Goal: Information Seeking & Learning: Learn about a topic

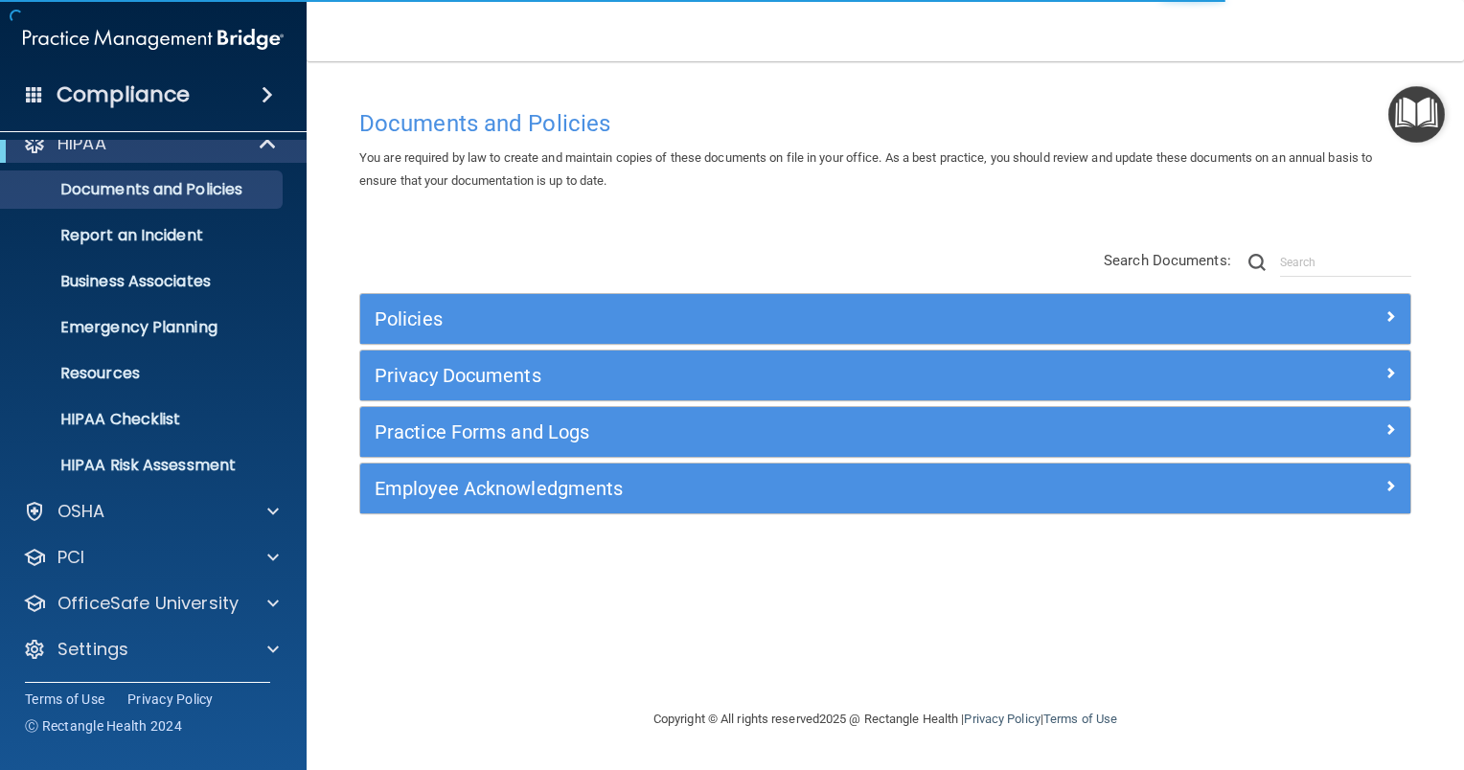
scroll to position [24, 0]
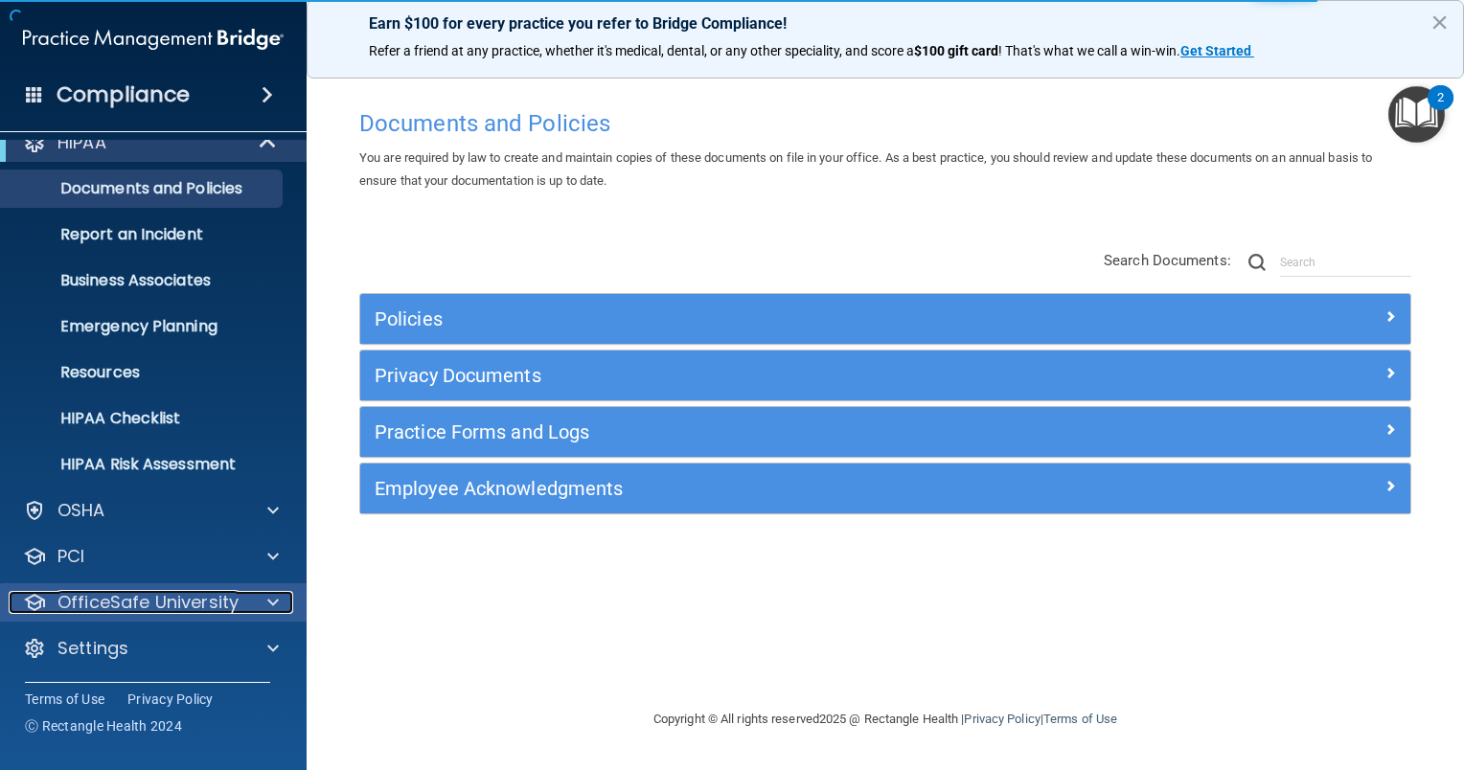
click at [257, 598] on div at bounding box center [270, 602] width 48 height 23
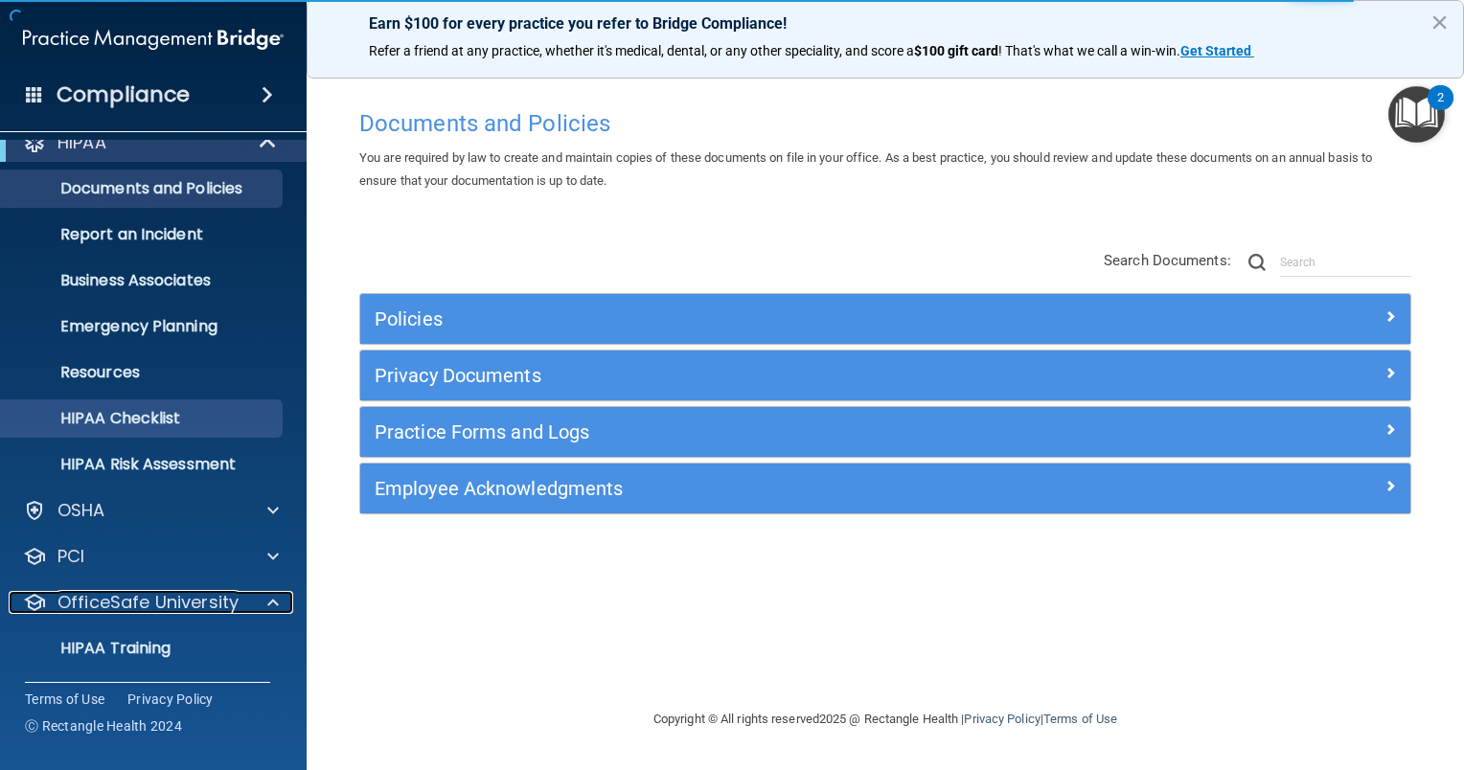
scroll to position [162, 0]
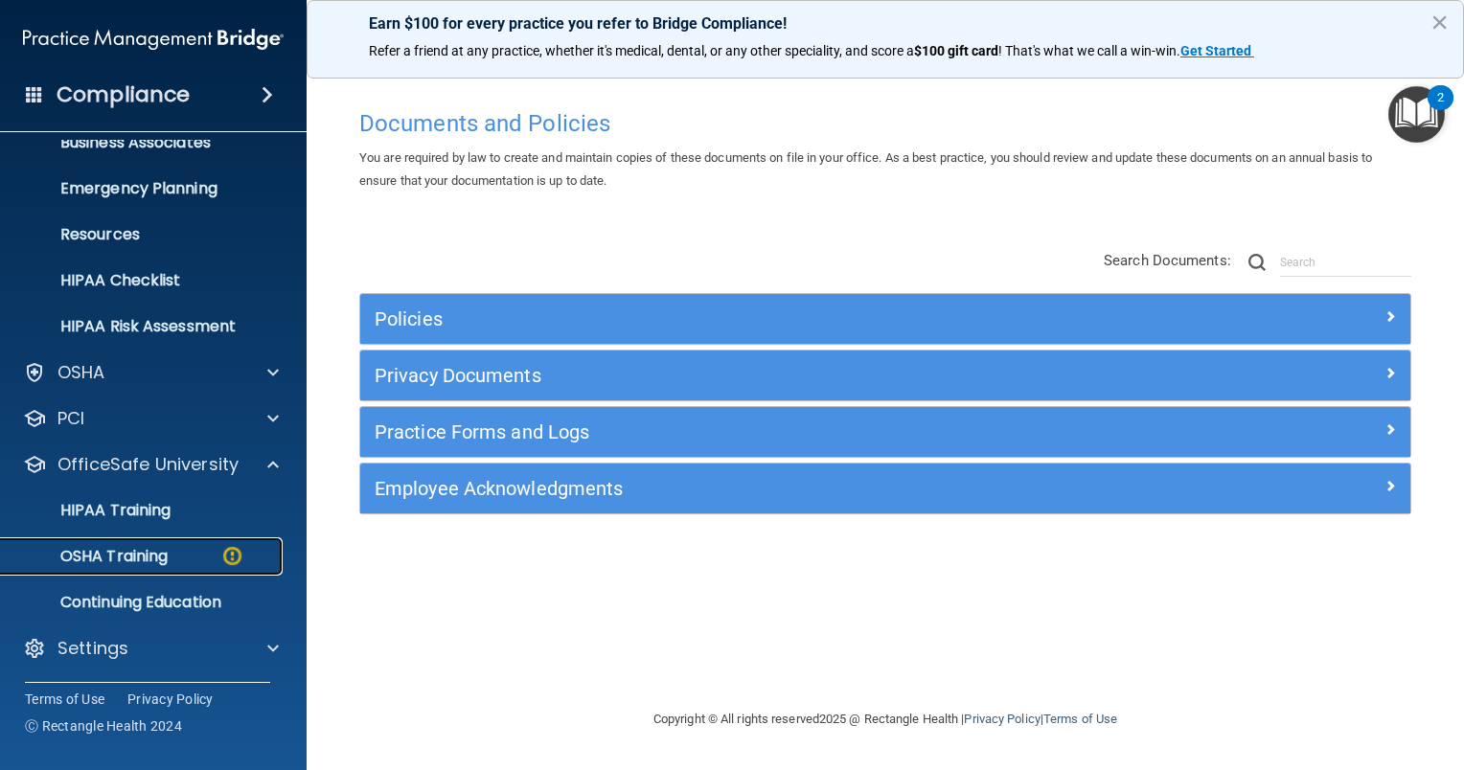
click at [156, 559] on p "OSHA Training" at bounding box center [89, 556] width 155 height 19
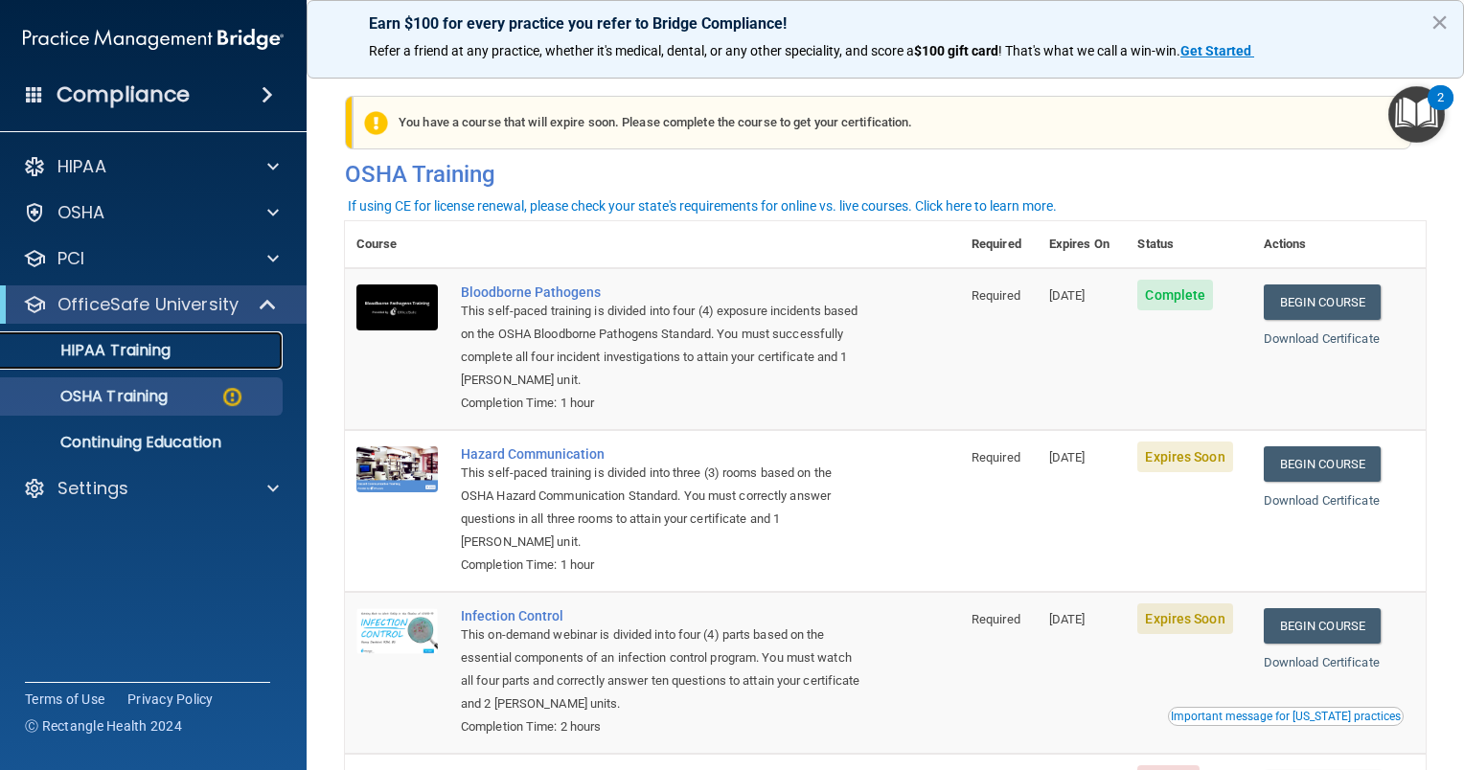
click at [270, 369] on link "HIPAA Training" at bounding box center [132, 351] width 302 height 38
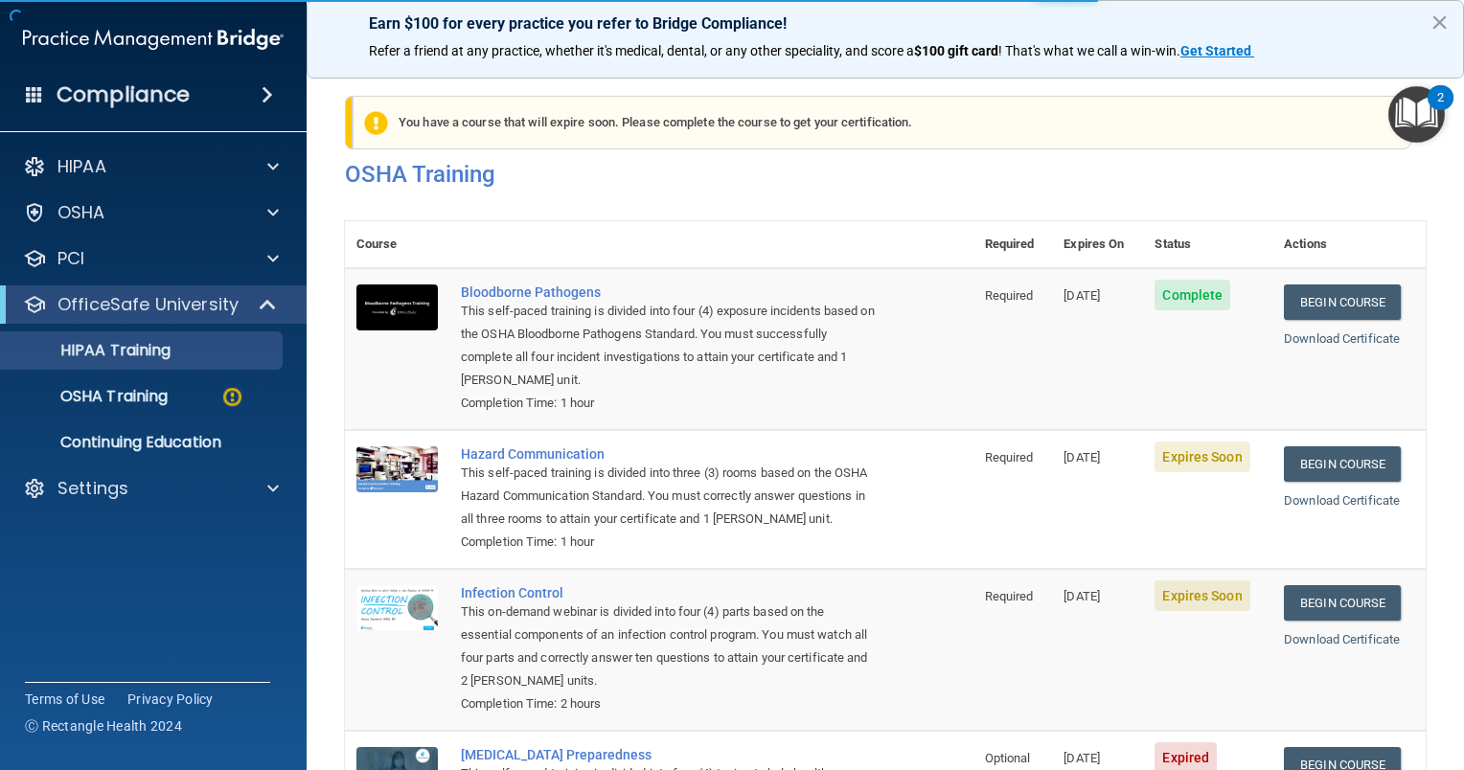
click at [82, 374] on ul "HIPAA Training OSHA Training Continuing Education" at bounding box center [154, 393] width 347 height 138
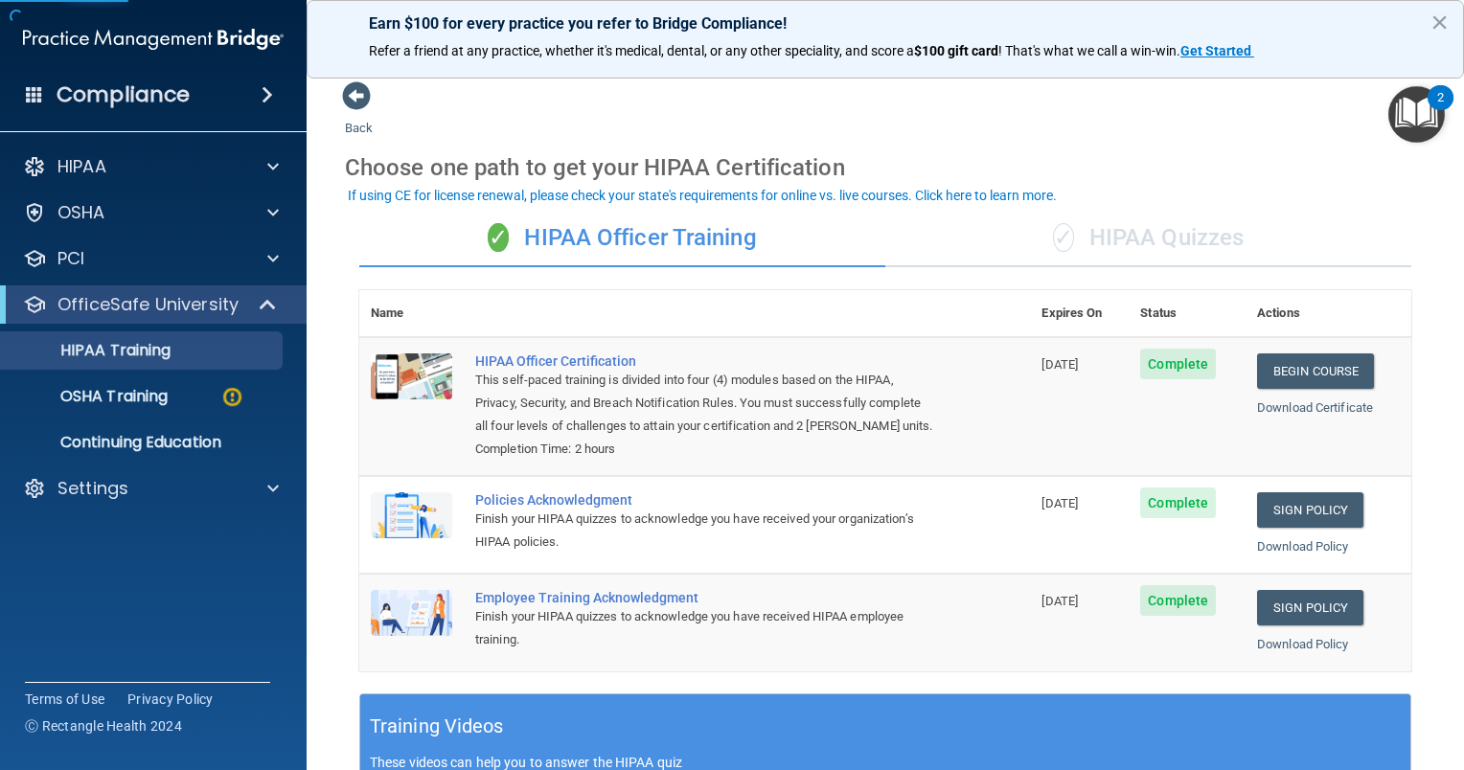
click at [273, 373] on ul "HIPAA Training OSHA Training Continuing Education" at bounding box center [154, 393] width 347 height 138
click at [1439, 21] on button "×" at bounding box center [1440, 22] width 18 height 31
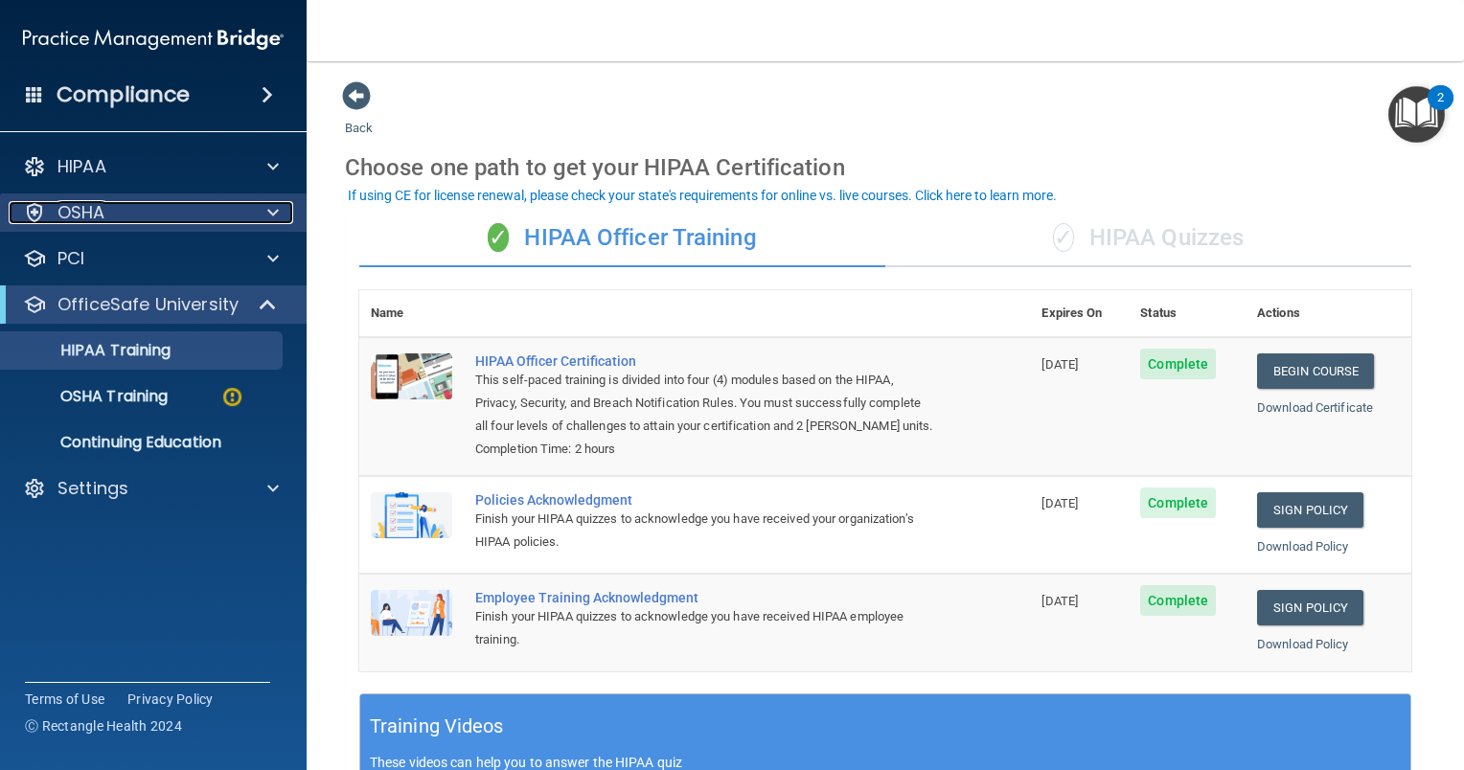
drag, startPoint x: 245, startPoint y: 216, endPoint x: 234, endPoint y: 216, distance: 11.5
click at [244, 216] on div "OSHA" at bounding box center [151, 212] width 285 height 23
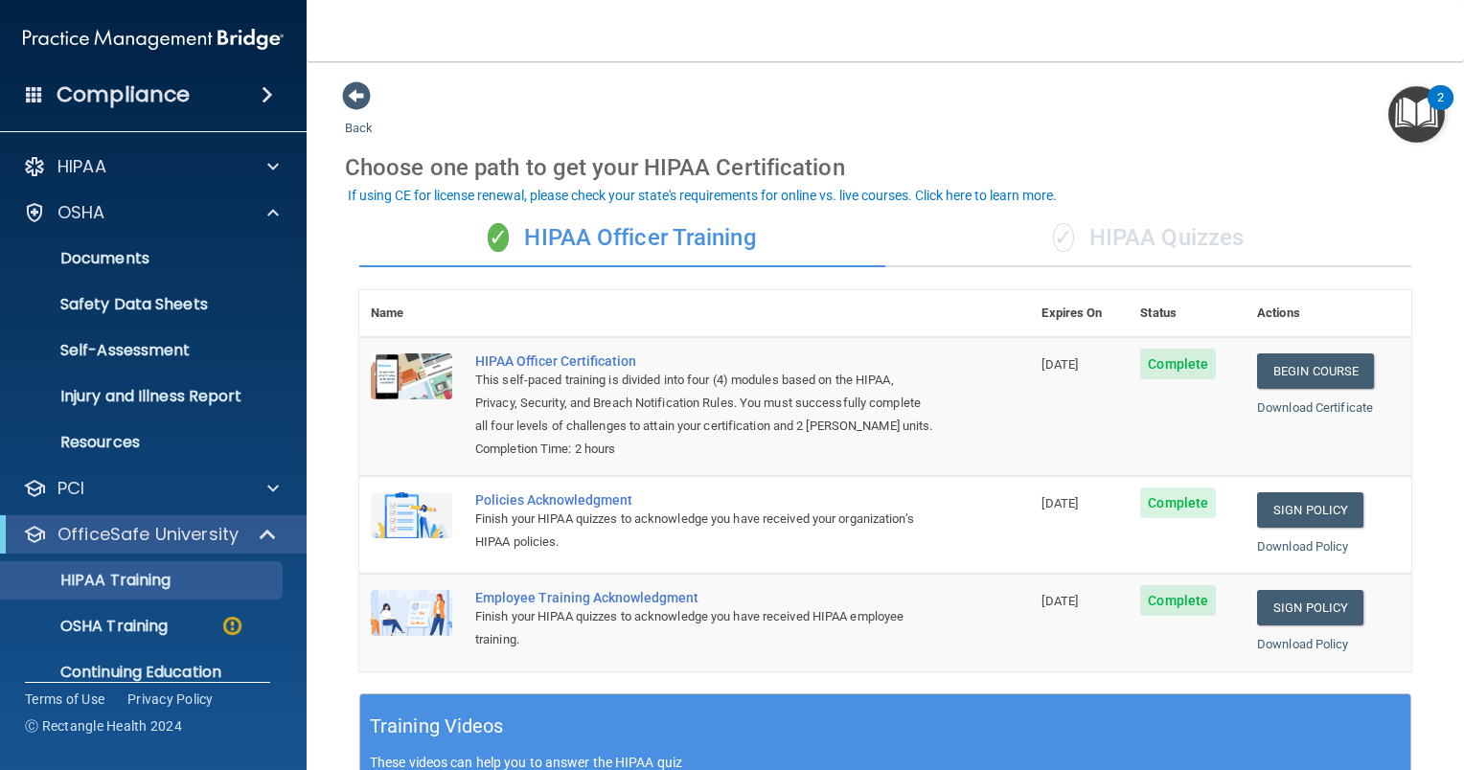
click at [126, 556] on ul "HIPAA Training OSHA Training Continuing Education" at bounding box center [154, 623] width 347 height 138
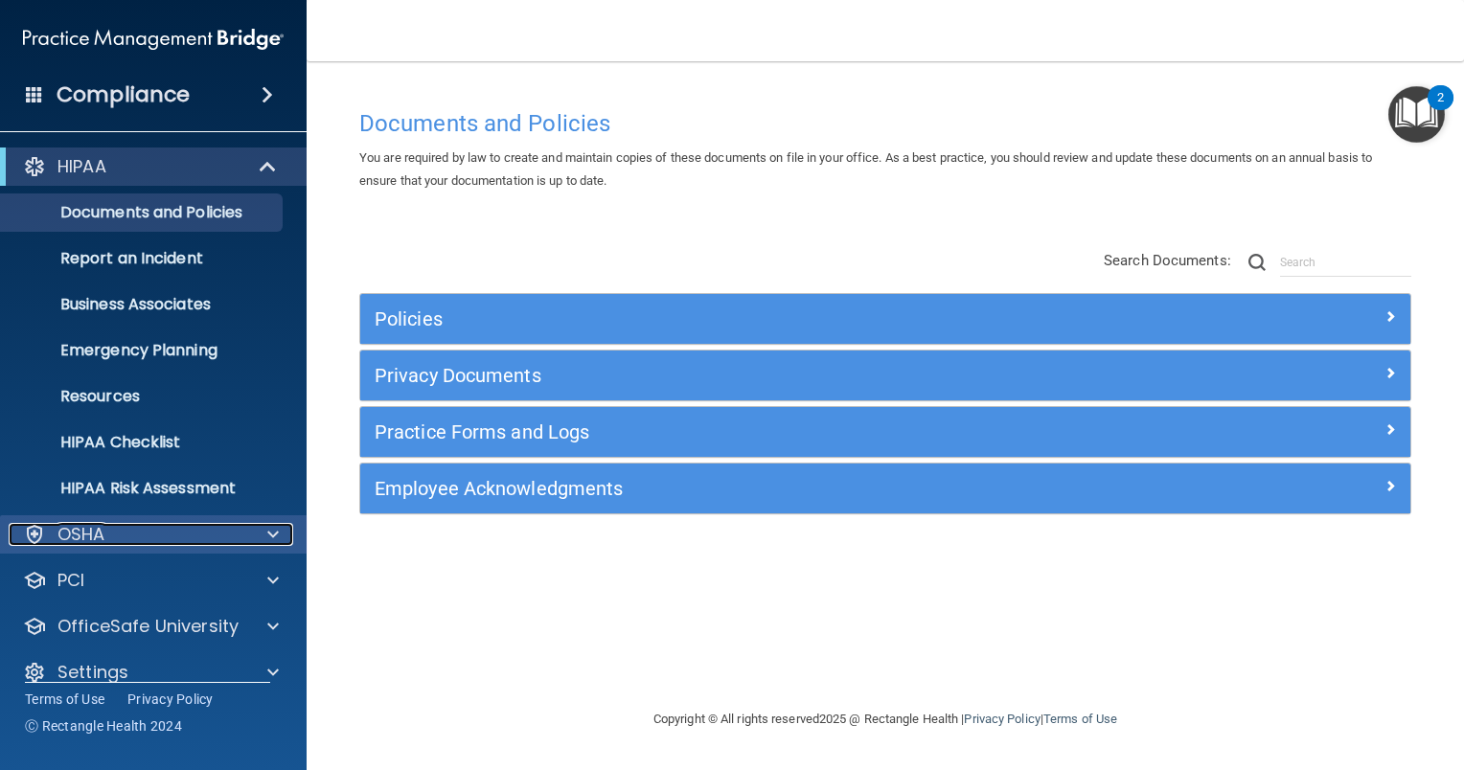
click at [272, 535] on span at bounding box center [272, 534] width 11 height 23
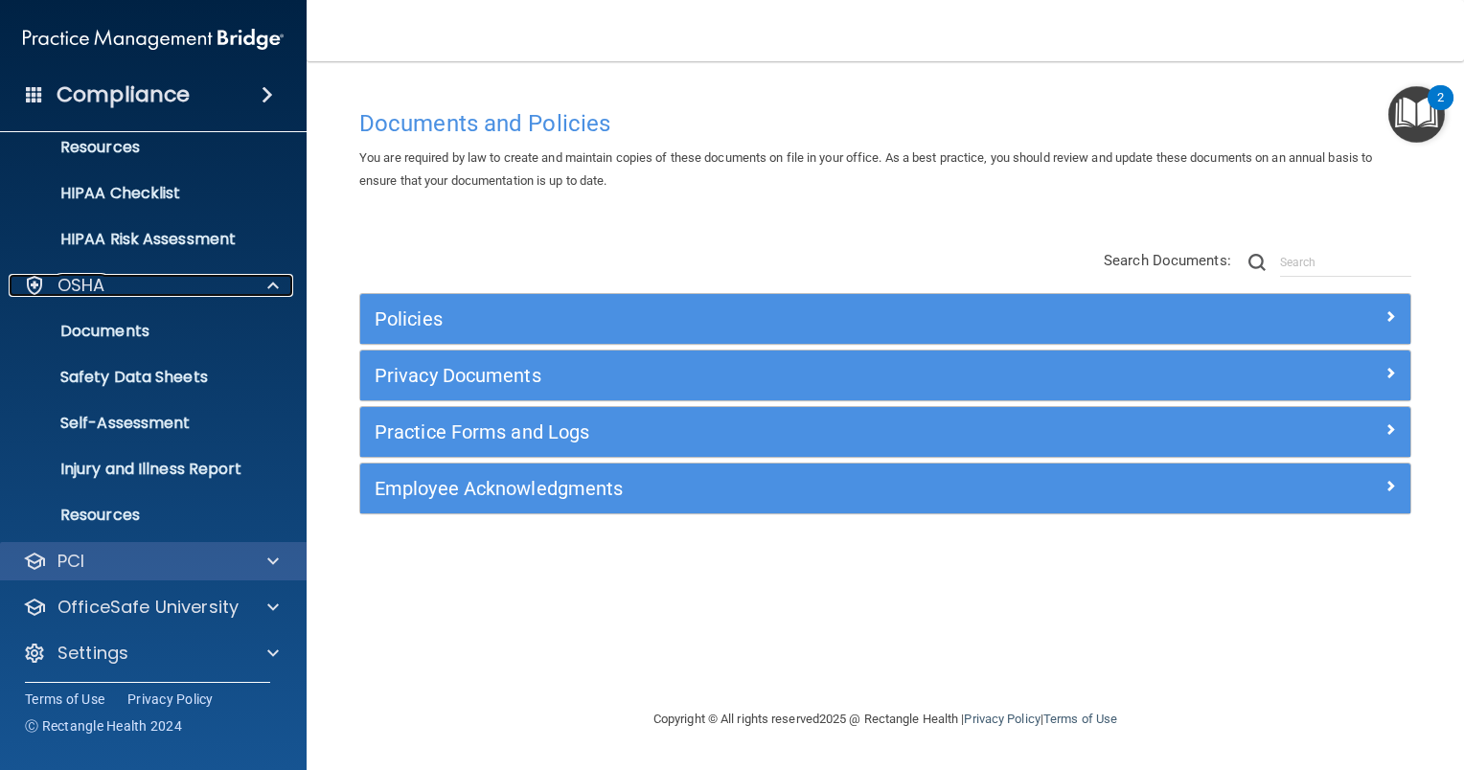
scroll to position [254, 0]
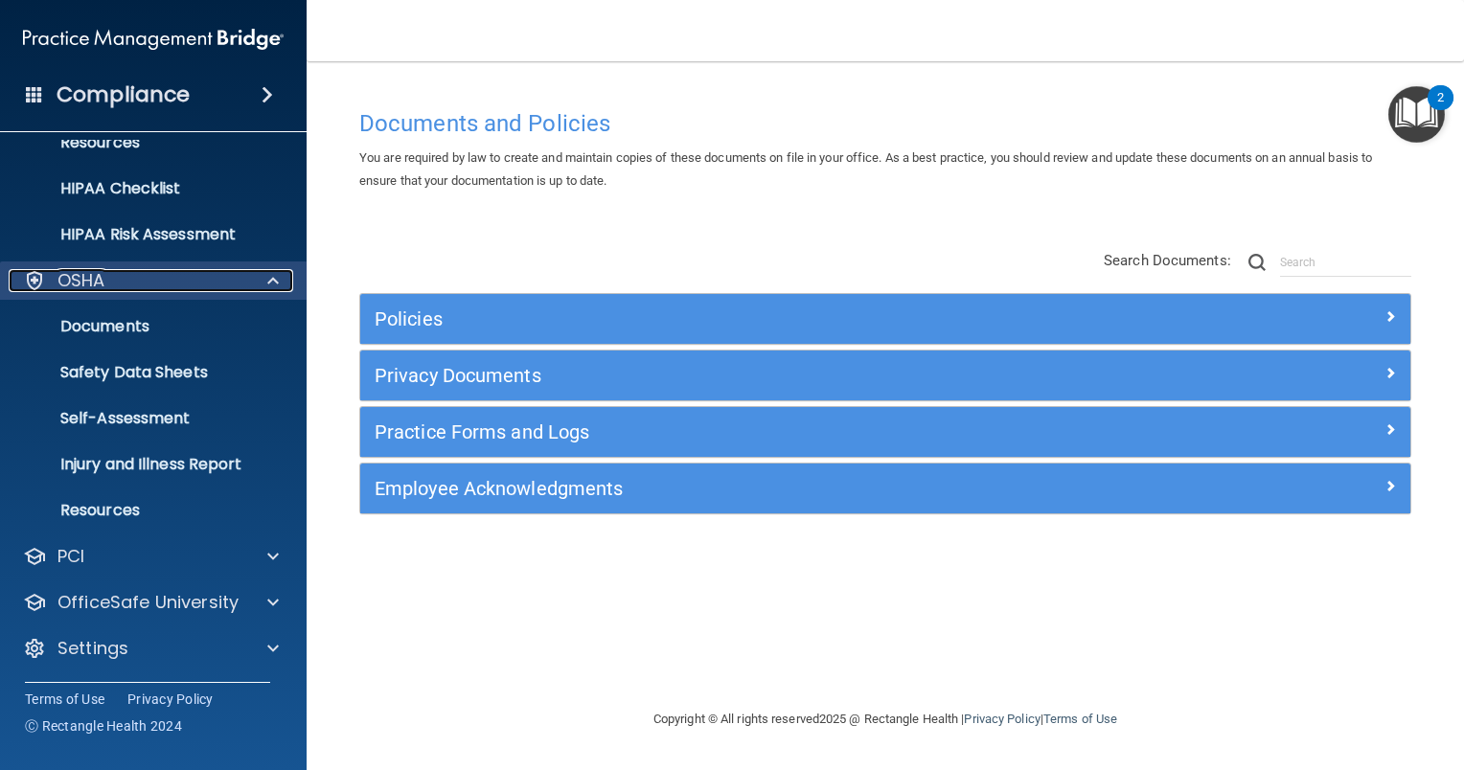
click at [277, 282] on span at bounding box center [272, 280] width 11 height 23
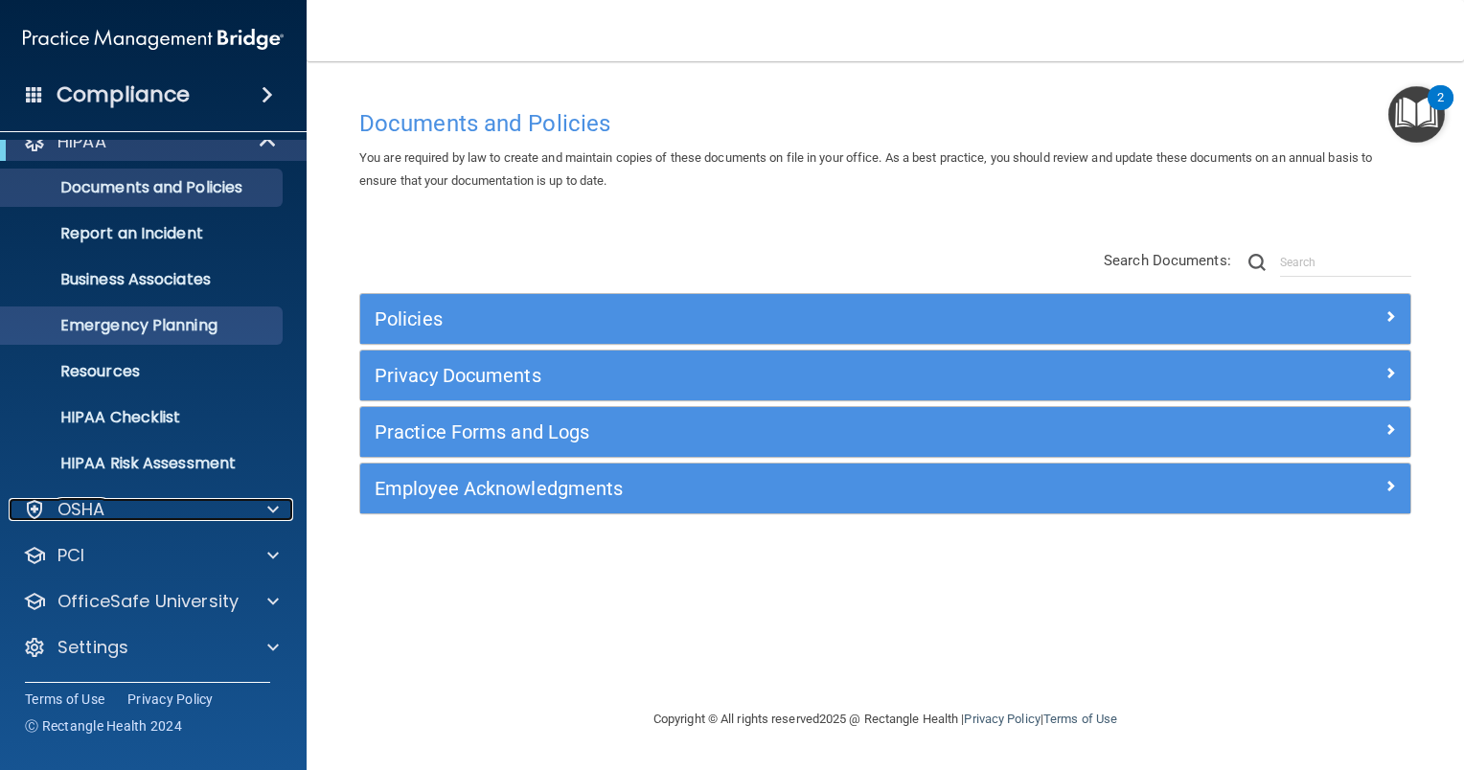
scroll to position [24, 0]
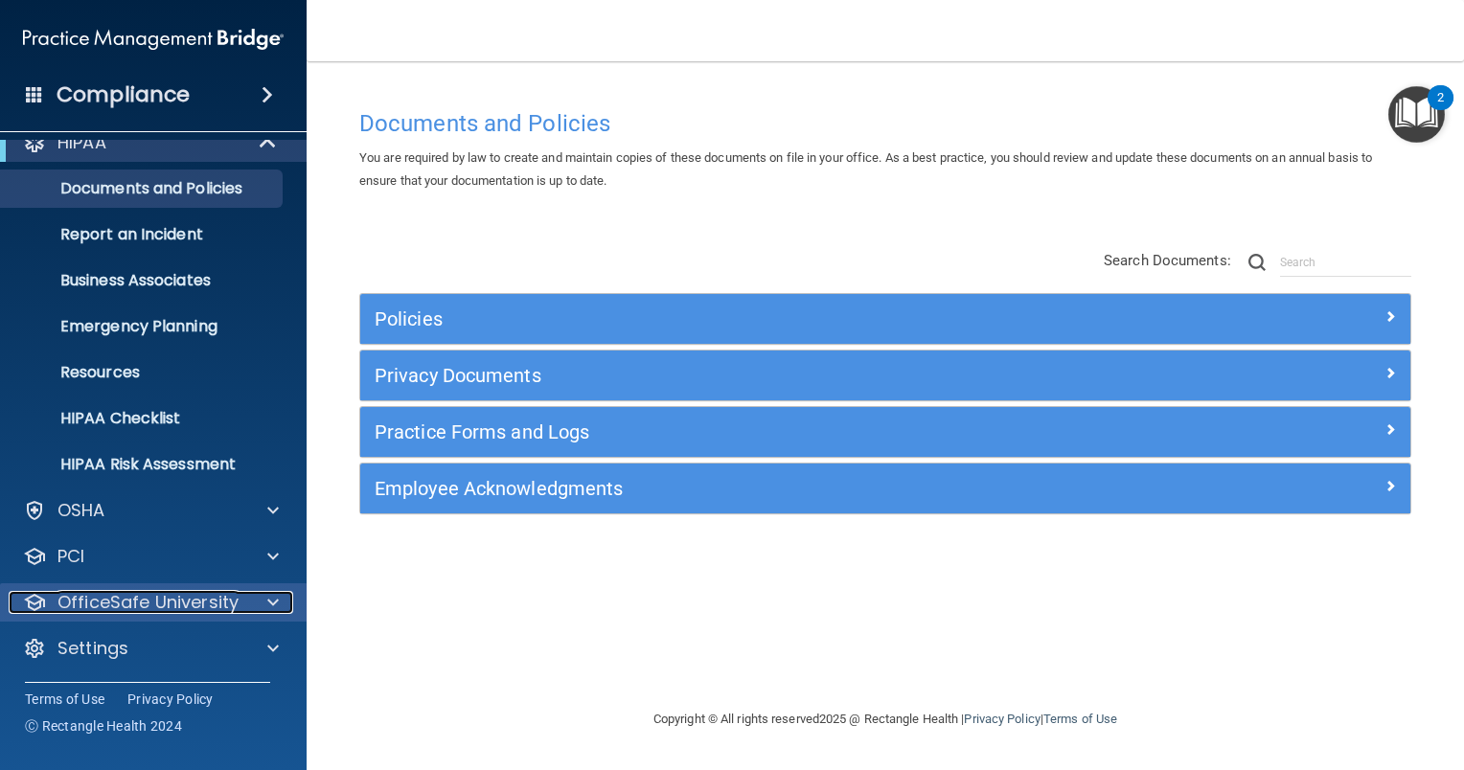
click at [275, 598] on span at bounding box center [272, 602] width 11 height 23
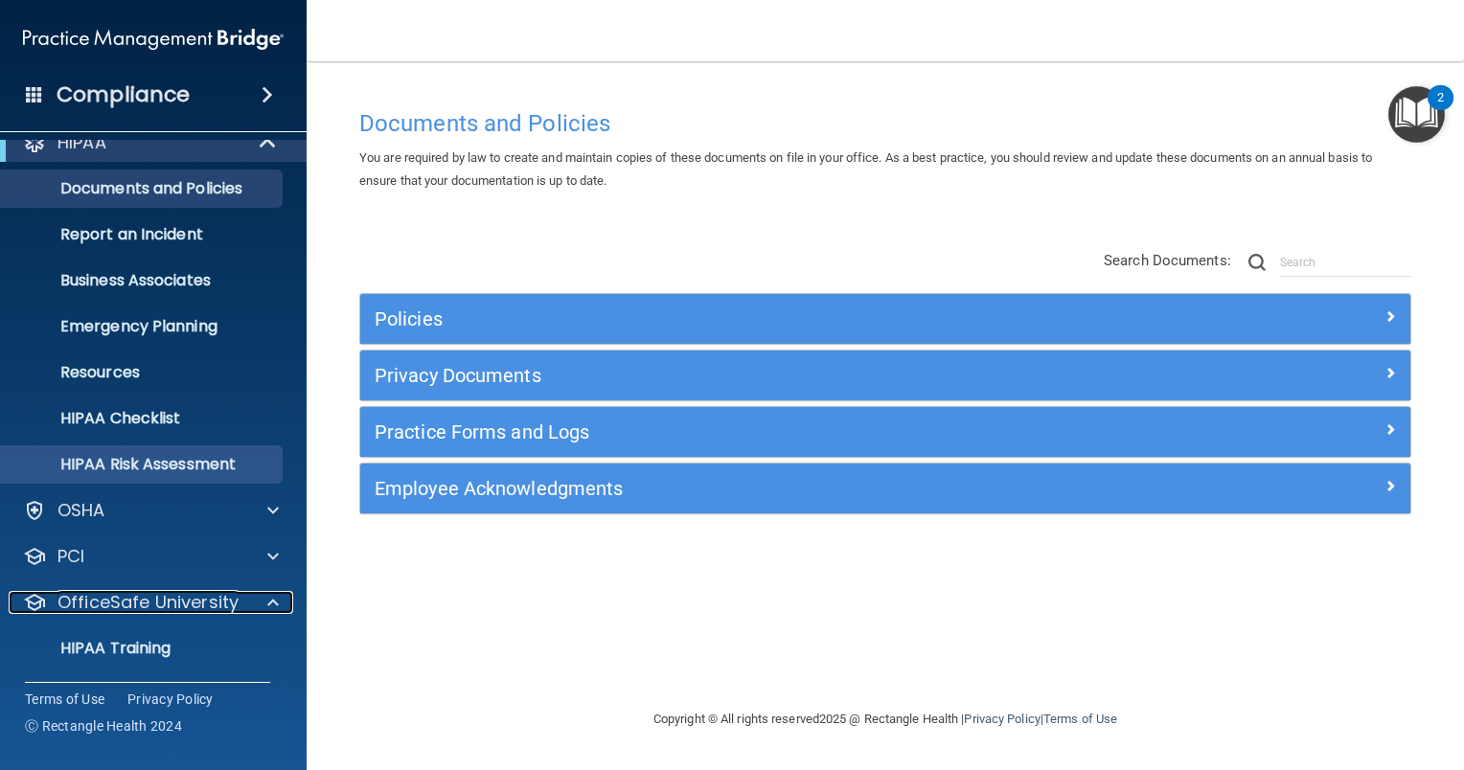
scroll to position [162, 0]
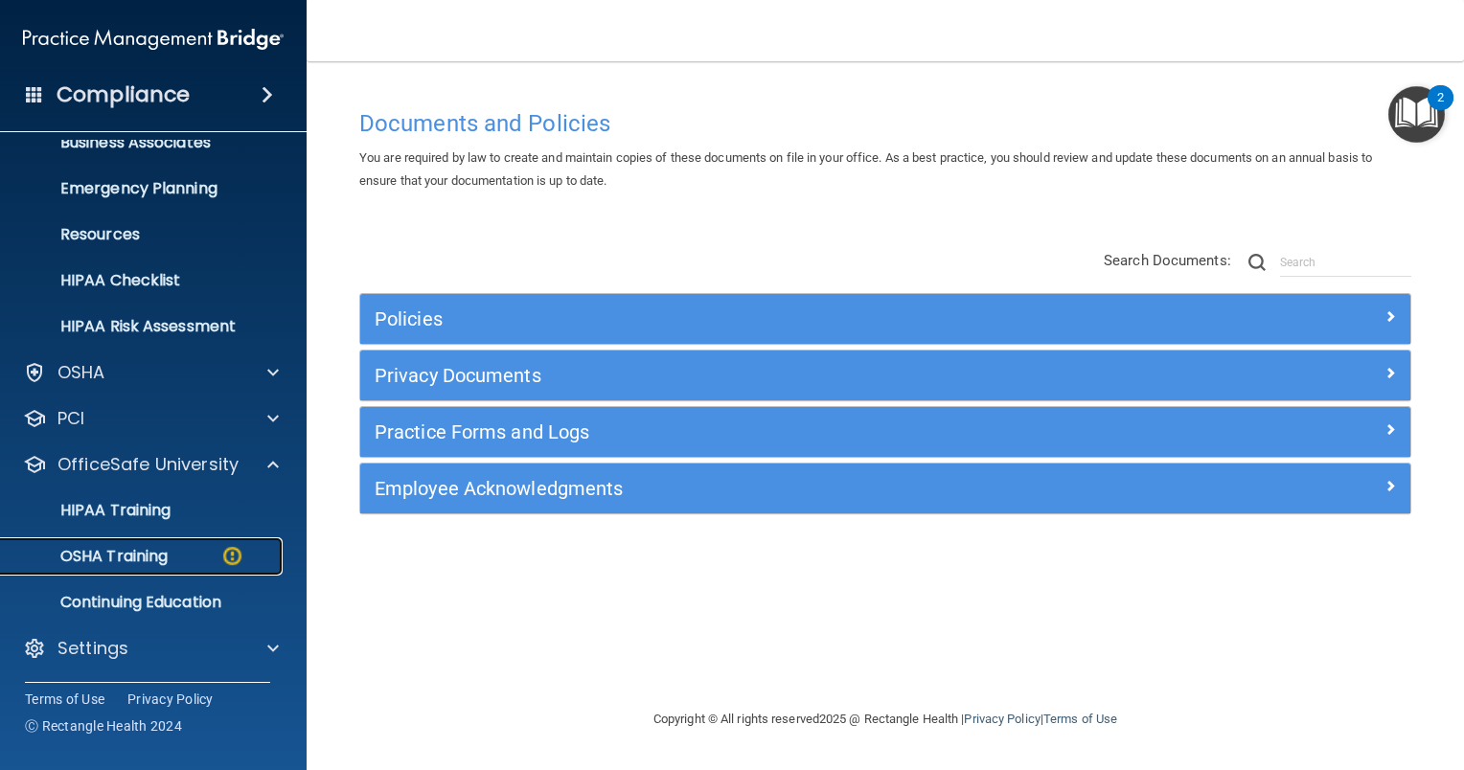
click at [142, 551] on p "OSHA Training" at bounding box center [89, 556] width 155 height 19
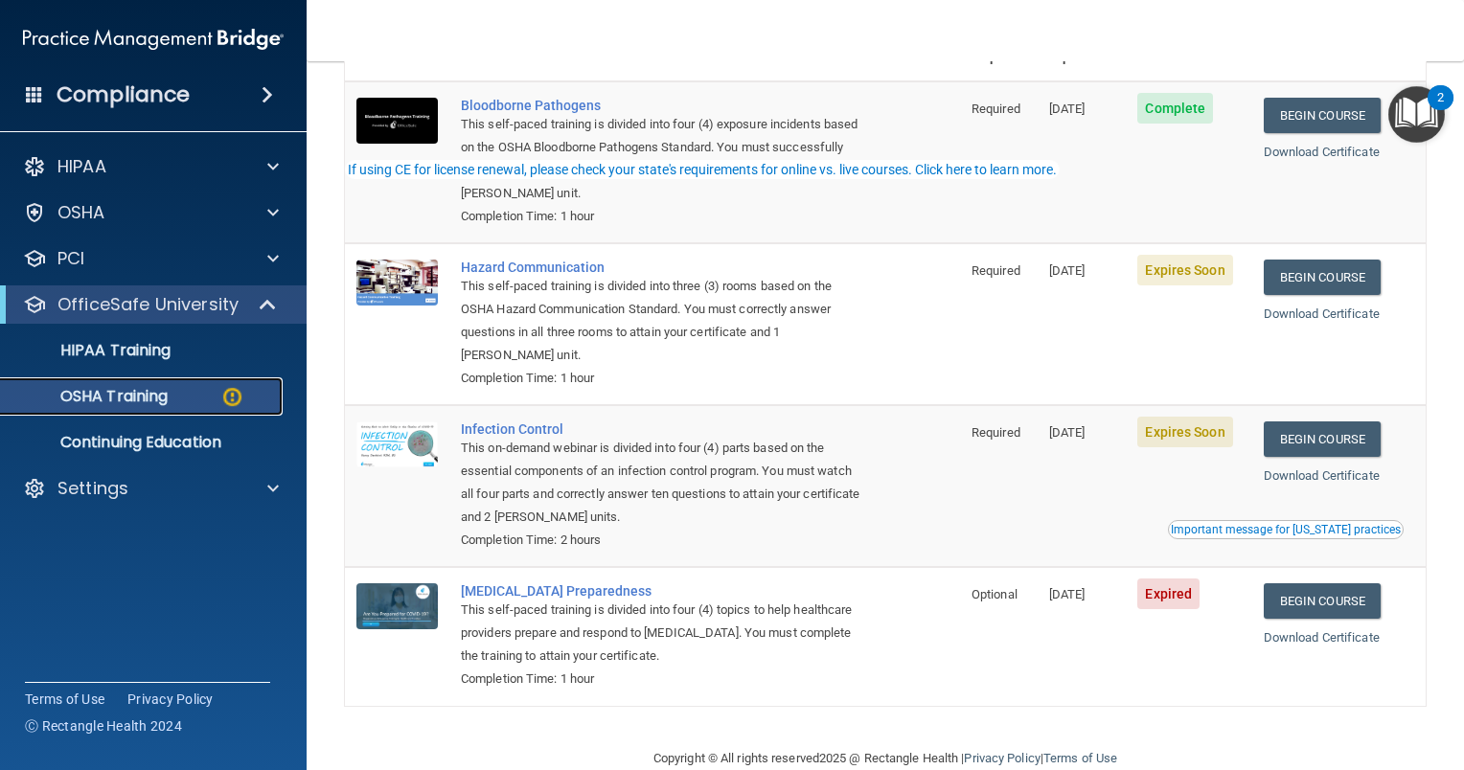
scroll to position [224, 0]
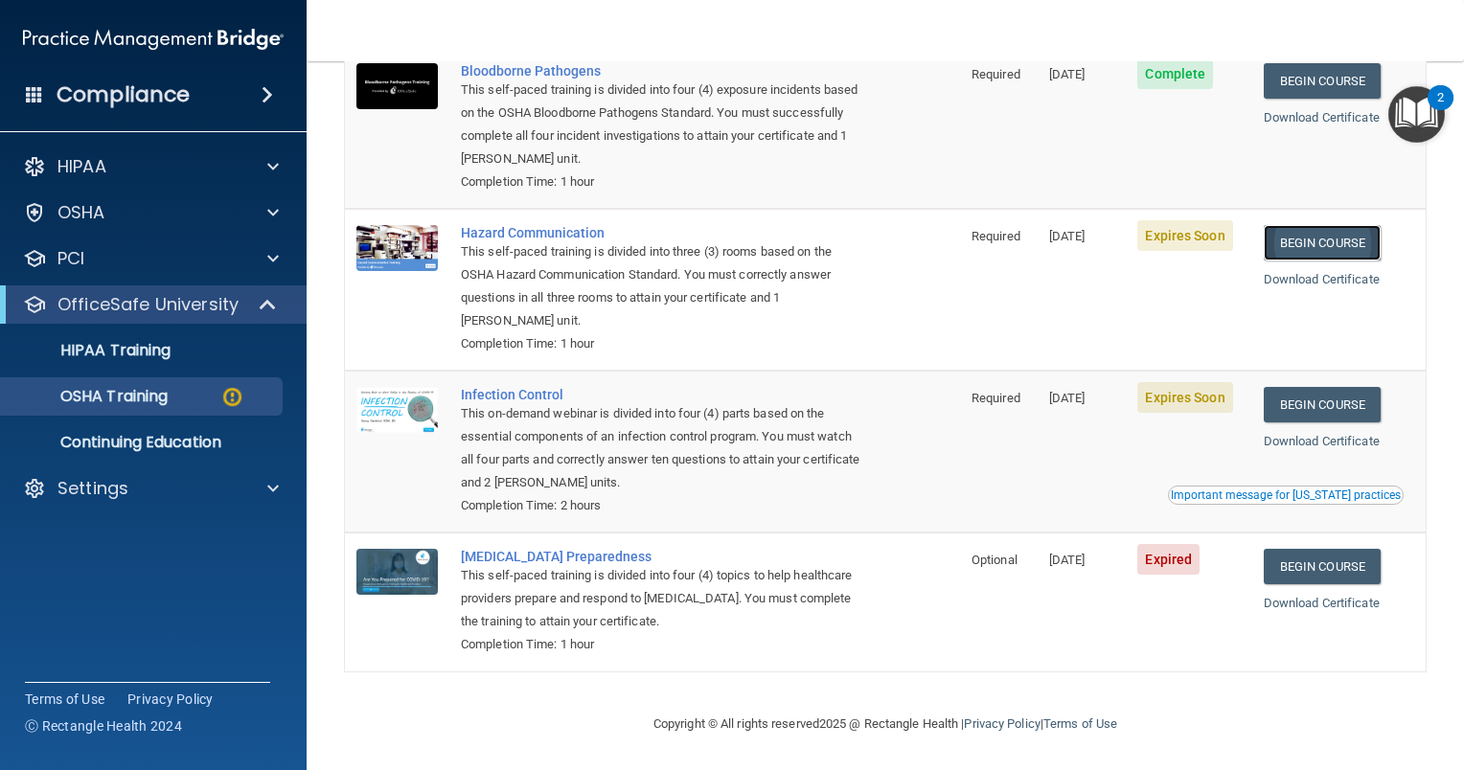
click at [1301, 246] on link "Begin Course" at bounding box center [1322, 242] width 117 height 35
click at [1319, 402] on link "Begin Course" at bounding box center [1322, 404] width 117 height 35
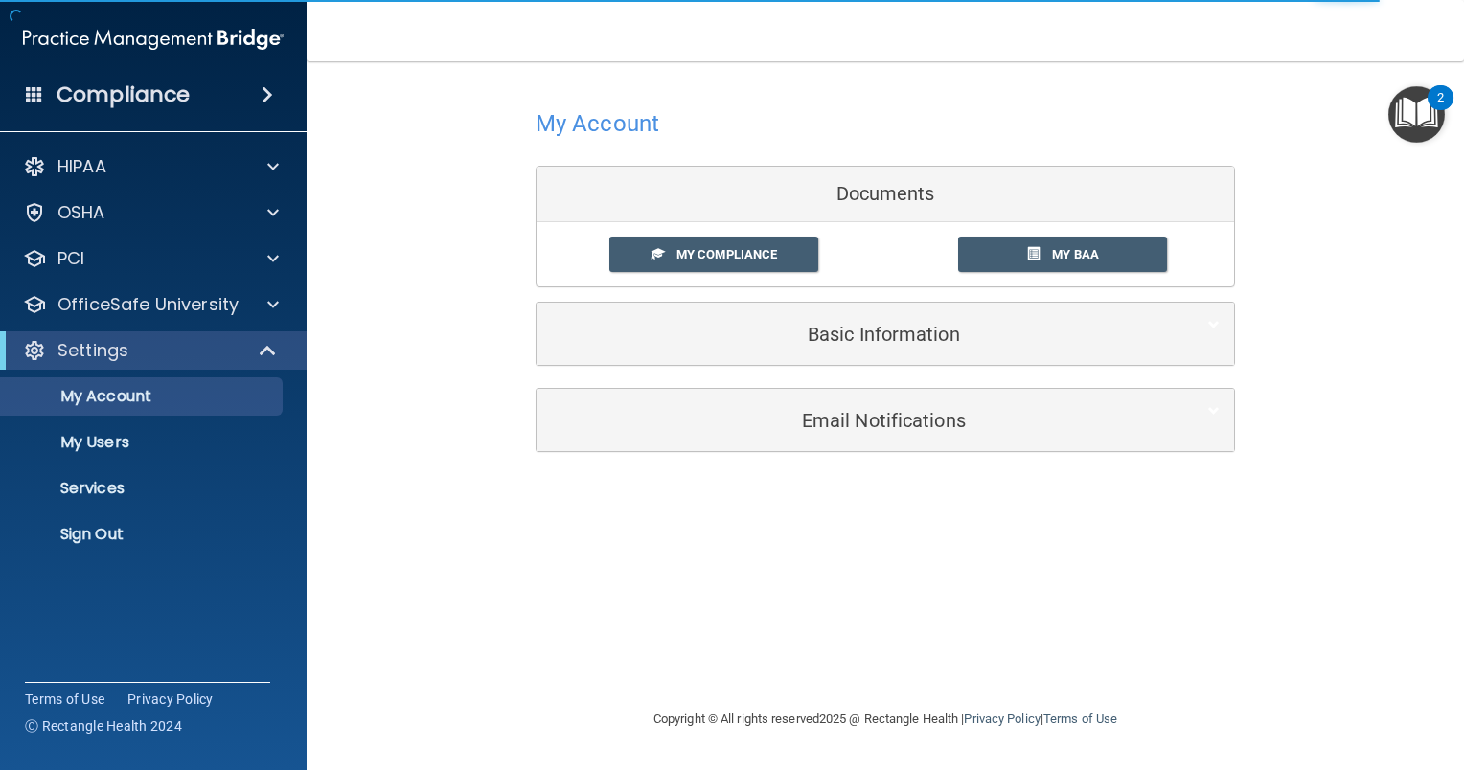
click at [881, 192] on div "Documents" at bounding box center [886, 195] width 698 height 56
click at [763, 258] on span "My Compliance" at bounding box center [727, 254] width 101 height 14
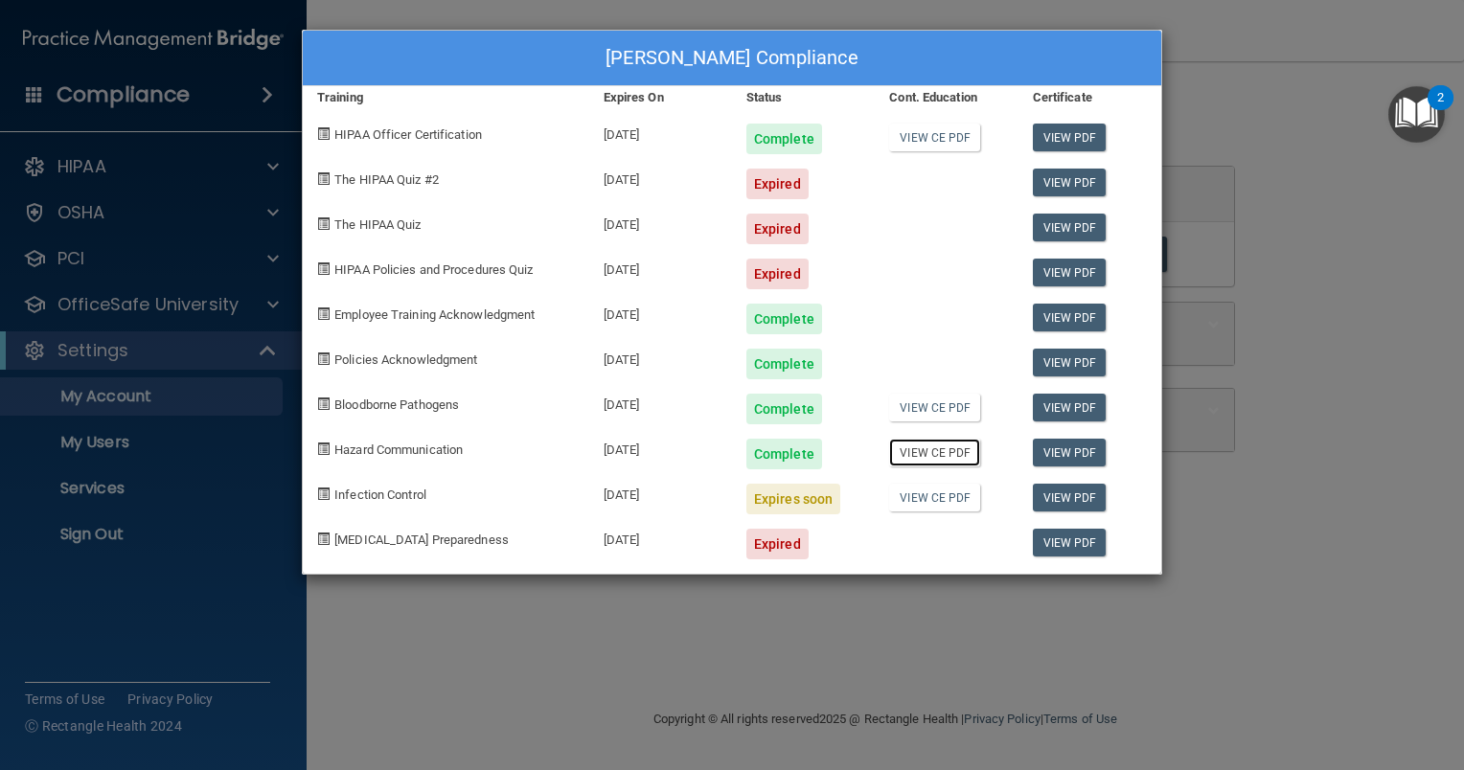
click at [927, 455] on link "View CE PDF" at bounding box center [934, 453] width 91 height 28
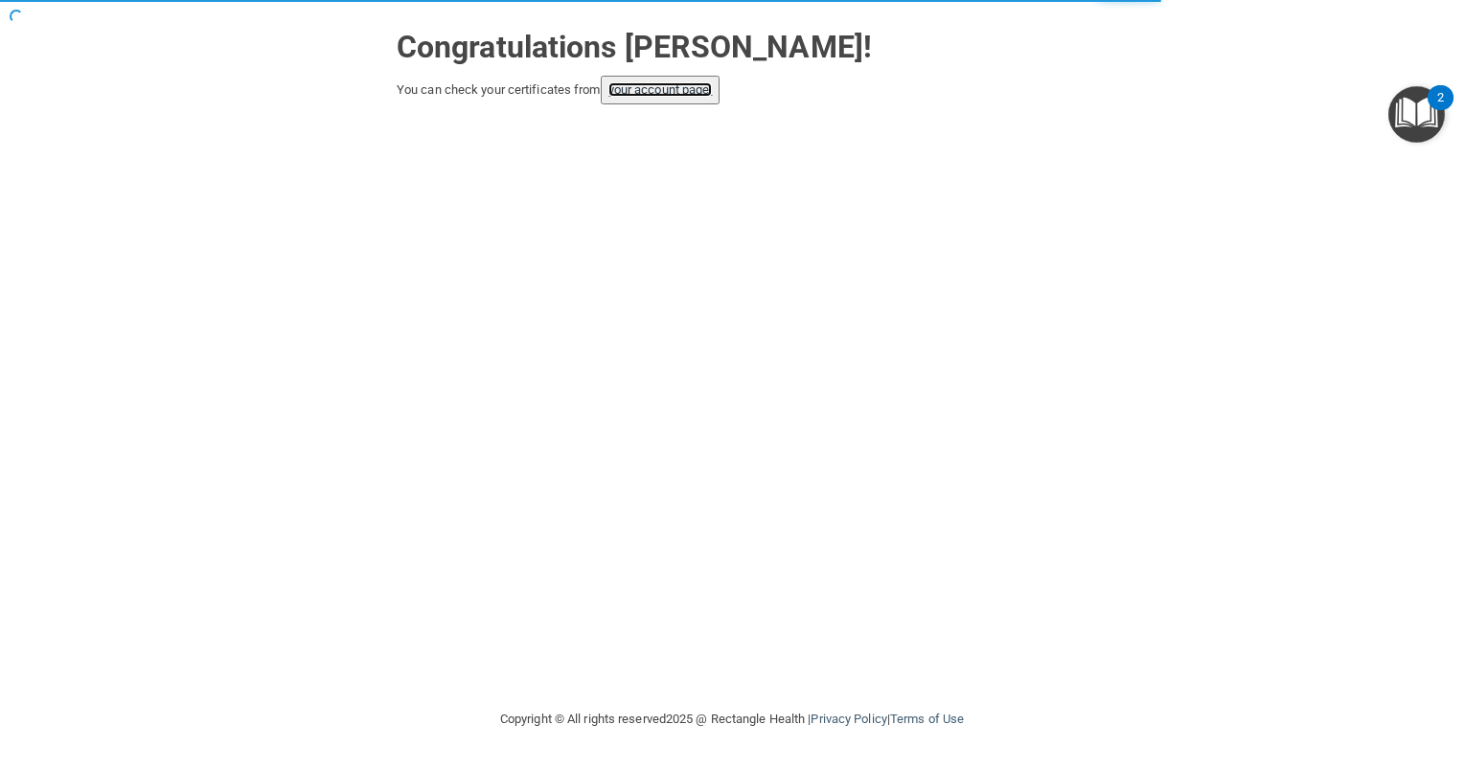
drag, startPoint x: 0, startPoint y: 0, endPoint x: 692, endPoint y: 92, distance: 697.9
click at [692, 92] on link "your account page!" at bounding box center [660, 89] width 104 height 14
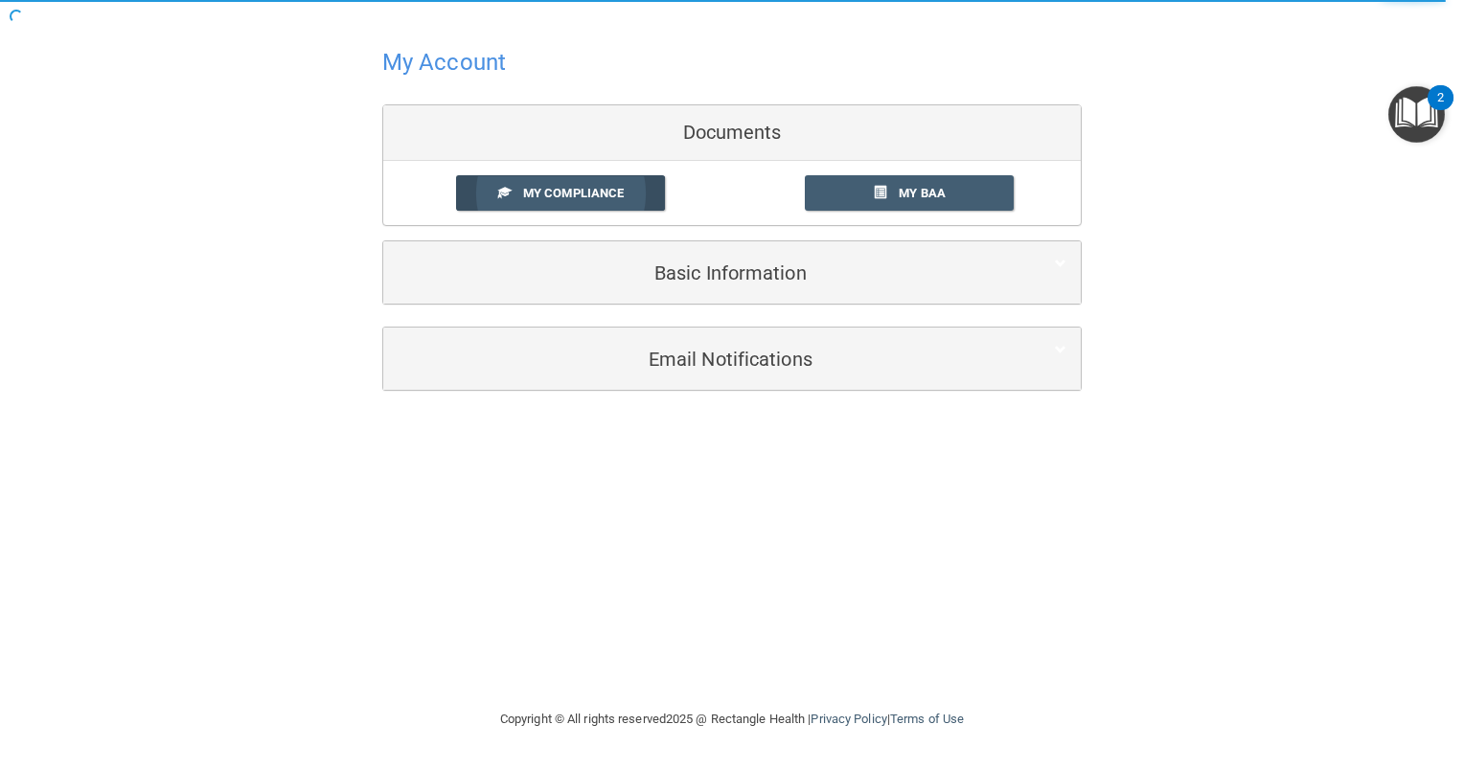
click at [631, 188] on link "My Compliance" at bounding box center [561, 192] width 210 height 35
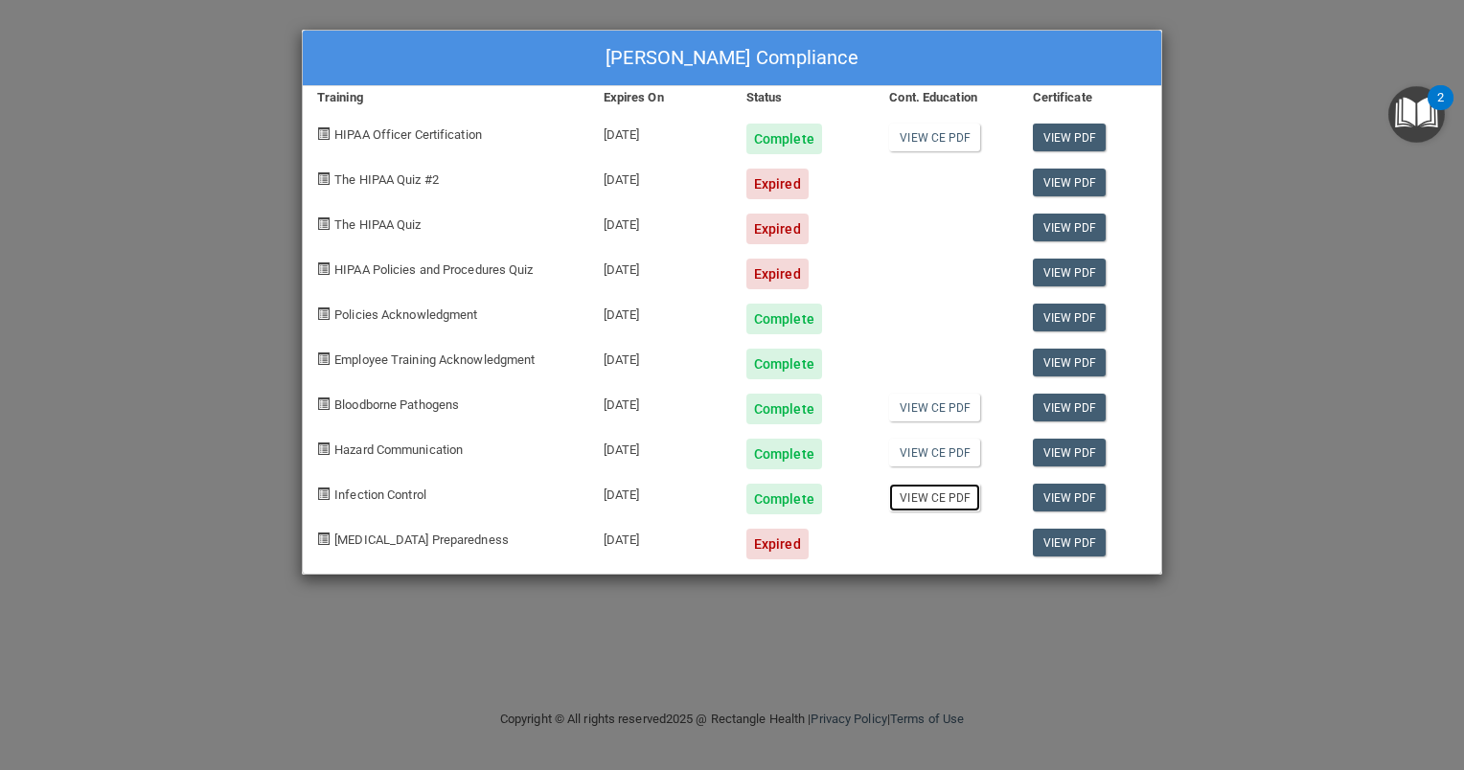
click at [936, 498] on link "View CE PDF" at bounding box center [934, 498] width 91 height 28
